Goal: Information Seeking & Learning: Find specific fact

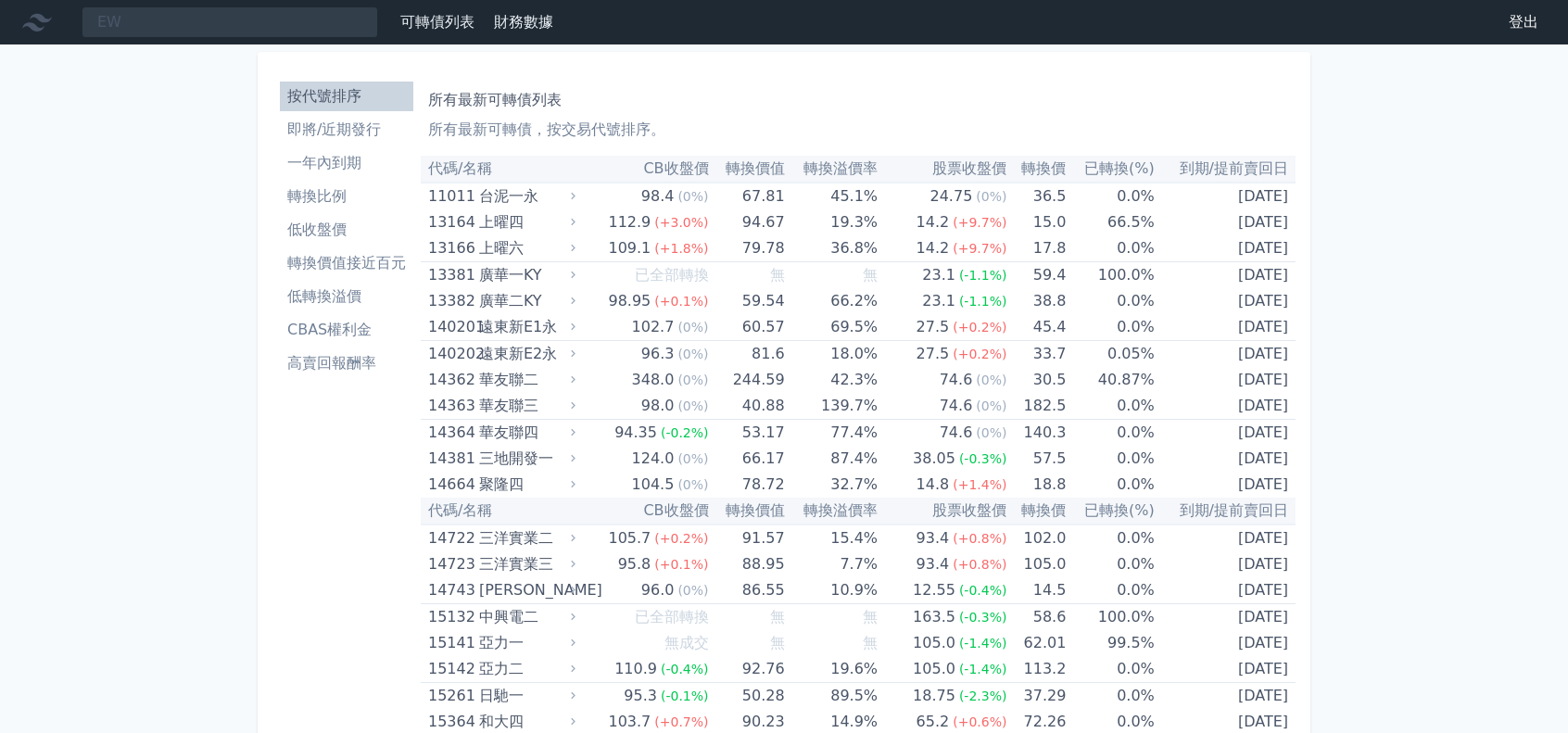
type input "E"
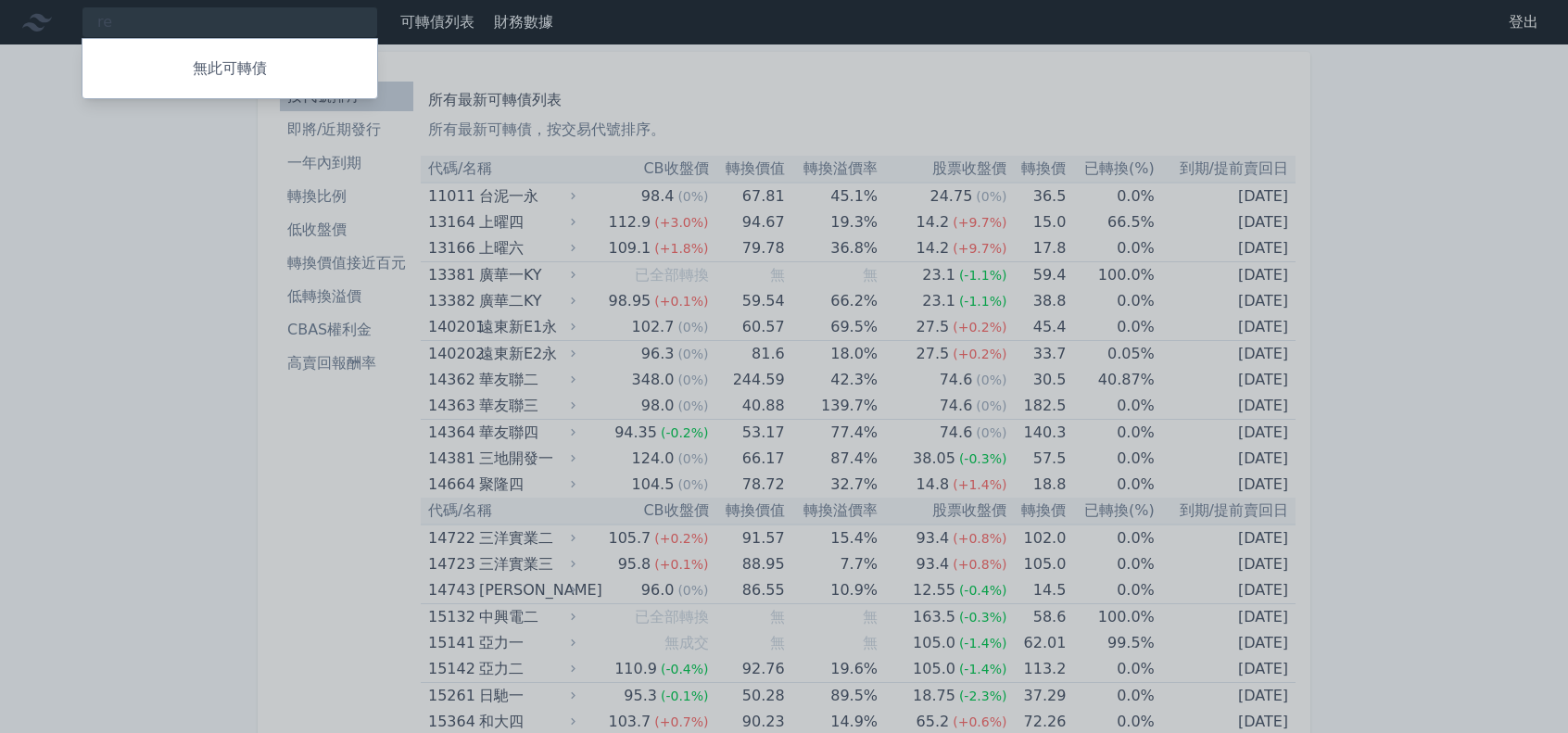
type input "r"
type input "為升"
click at [192, 56] on div "22313 為升三 101.1 +0.00%" at bounding box center [230, 57] width 294 height 37
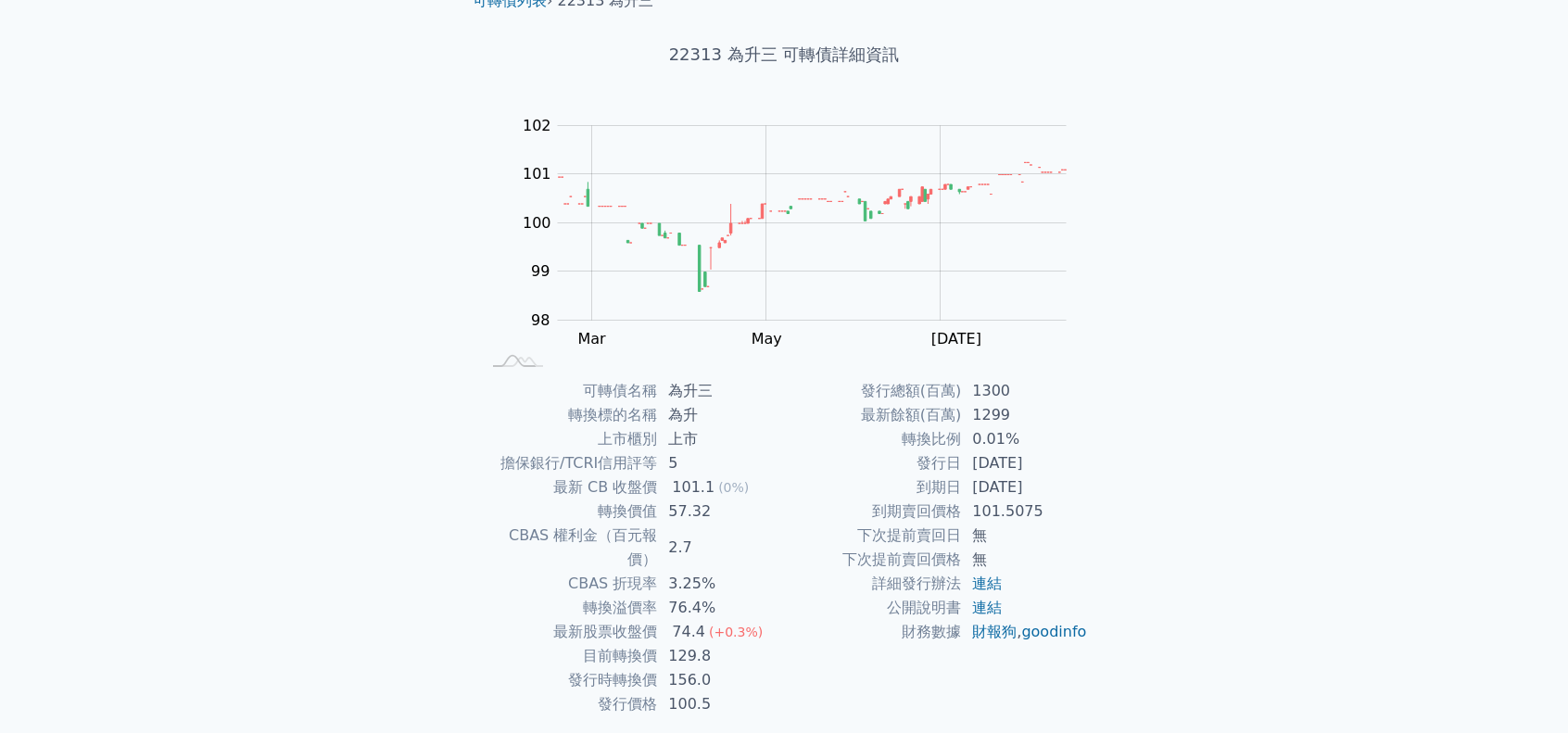
scroll to position [124, 0]
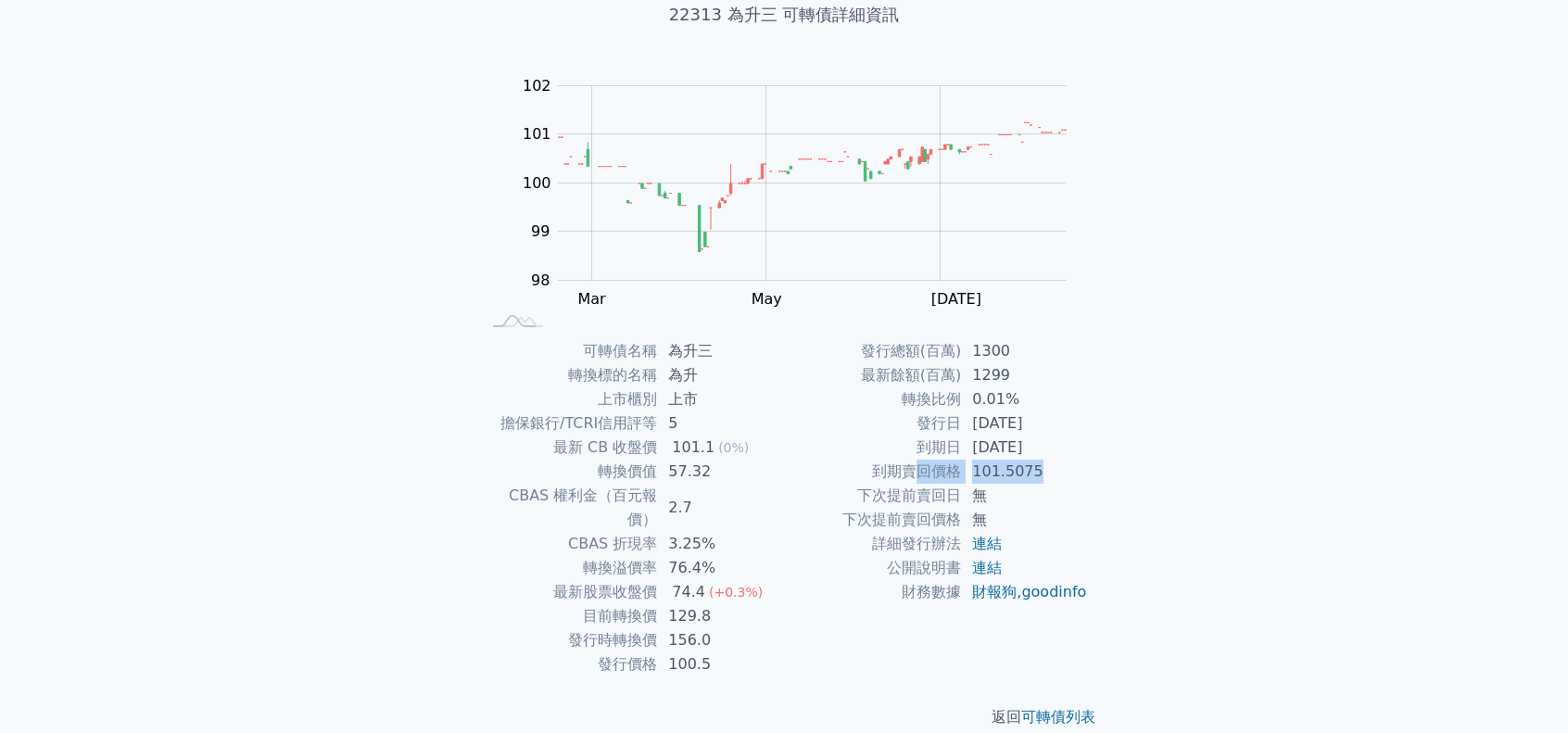
drag, startPoint x: 912, startPoint y: 473, endPoint x: 1068, endPoint y: 478, distance: 156.1
click at [1068, 478] on tr "到期賣回價格 101.5075" at bounding box center [936, 471] width 304 height 24
click at [804, 479] on td "到期賣回價格" at bounding box center [873, 471] width 177 height 24
